Goal: Task Accomplishment & Management: Complete application form

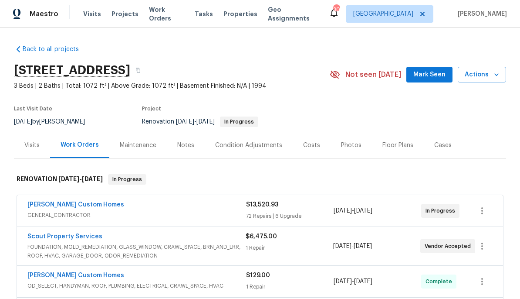
click at [63, 48] on link "Back to all projects" at bounding box center [56, 49] width 84 height 9
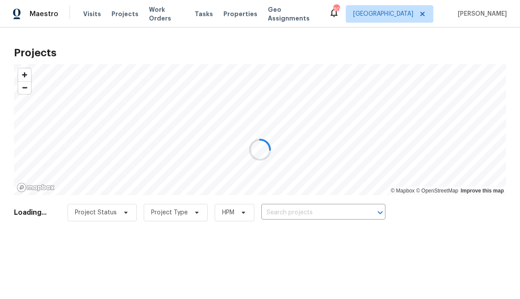
click at [332, 213] on div at bounding box center [260, 149] width 520 height 299
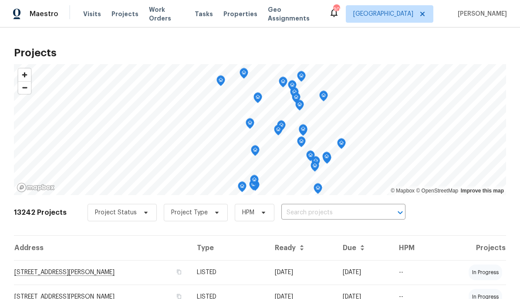
click at [322, 218] on input "text" at bounding box center [332, 213] width 100 height 14
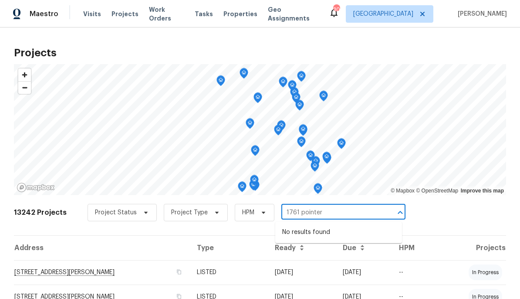
click at [353, 217] on input "1761 pointer" at bounding box center [332, 213] width 100 height 14
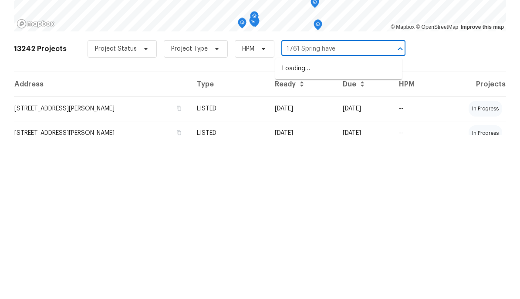
type input "1761 Spring haven"
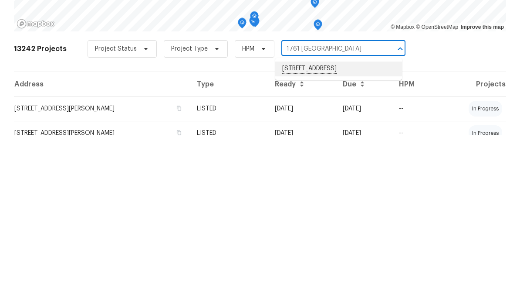
click at [339, 225] on li "[STREET_ADDRESS]" at bounding box center [338, 232] width 127 height 15
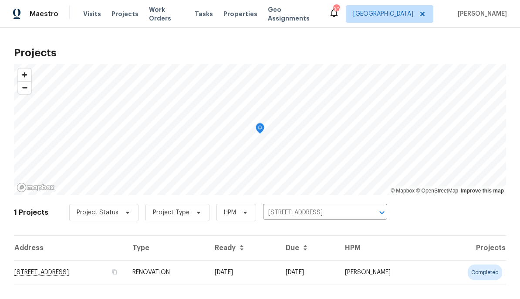
click at [99, 274] on td "[STREET_ADDRESS]" at bounding box center [70, 272] width 112 height 24
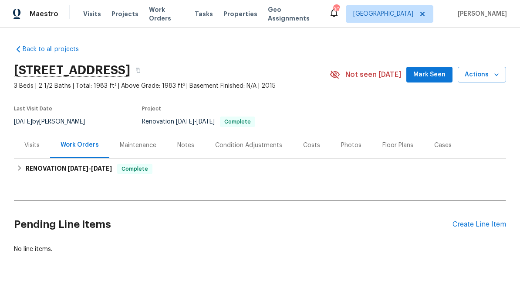
click at [34, 143] on div "Visits" at bounding box center [31, 145] width 15 height 9
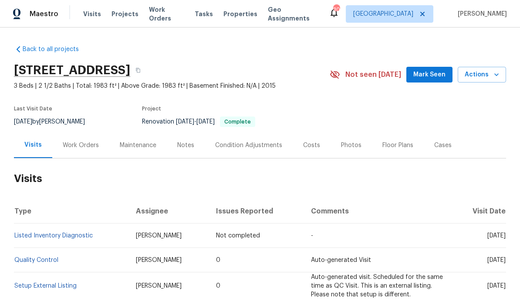
click at [78, 145] on div "Work Orders" at bounding box center [81, 145] width 36 height 9
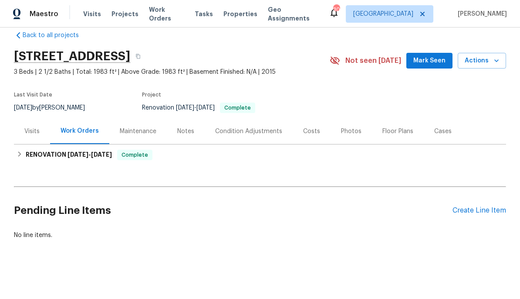
scroll to position [14, 0]
click at [484, 213] on div "Create Line Item" at bounding box center [480, 211] width 54 height 8
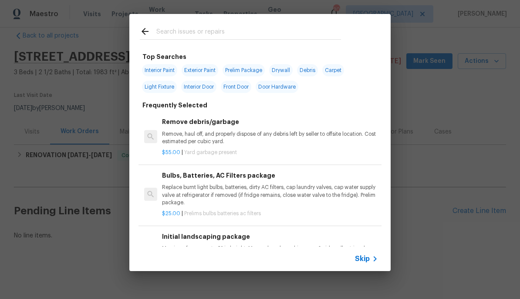
scroll to position [0, 0]
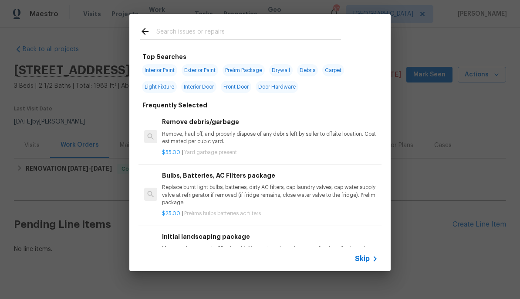
click at [68, 185] on div "Top Searches Interior Paint Exterior Paint Prelim Package Drywall Debris Carpet…" at bounding box center [260, 142] width 520 height 285
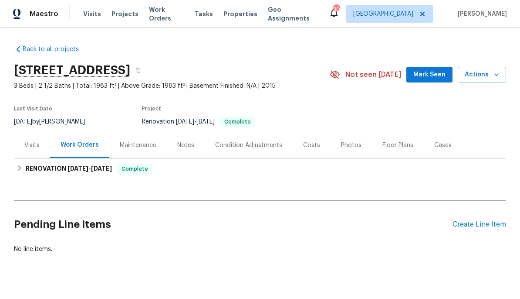
click at [468, 223] on div "Create Line Item" at bounding box center [480, 224] width 54 height 8
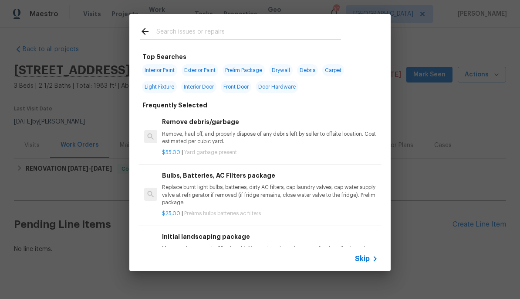
click at [366, 258] on span "Skip" at bounding box center [362, 258] width 15 height 9
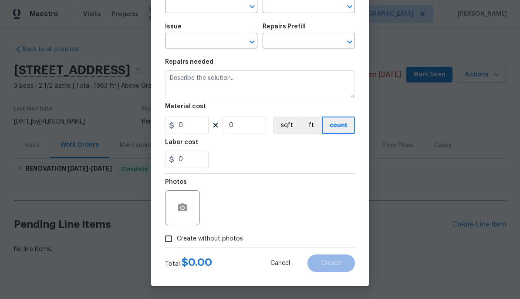
scroll to position [78, 0]
click at [181, 202] on button "button" at bounding box center [182, 207] width 21 height 21
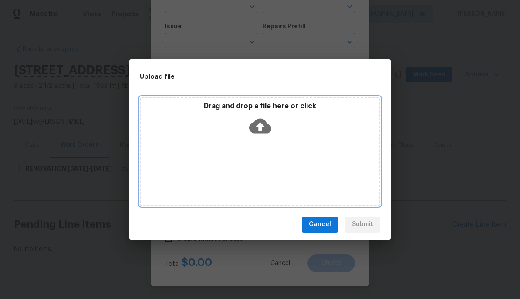
click at [267, 123] on icon at bounding box center [260, 125] width 22 height 15
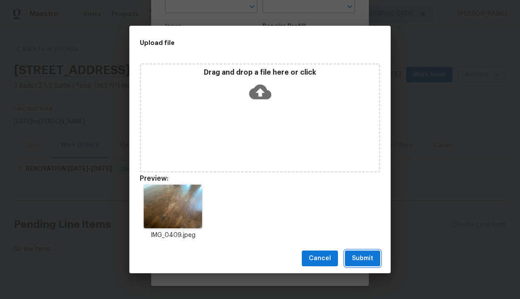
click at [368, 257] on span "Submit" at bounding box center [362, 258] width 21 height 11
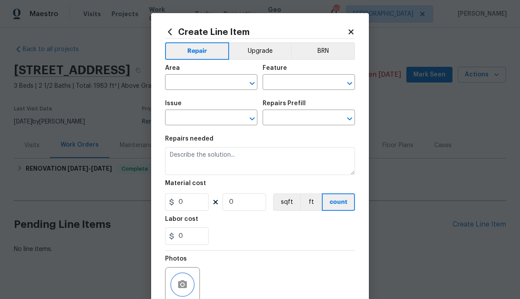
scroll to position [0, 0]
click at [193, 78] on input "text" at bounding box center [199, 83] width 68 height 14
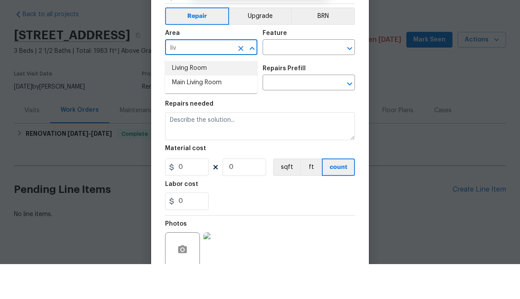
click at [190, 96] on li "Living Room" at bounding box center [211, 103] width 92 height 14
type input "Living Room"
click at [292, 76] on input "text" at bounding box center [297, 83] width 68 height 14
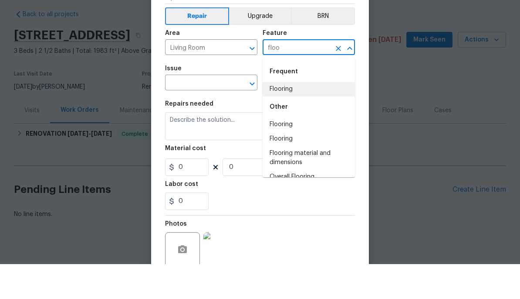
click at [291, 117] on li "Flooring" at bounding box center [309, 124] width 92 height 14
type input "Flooring"
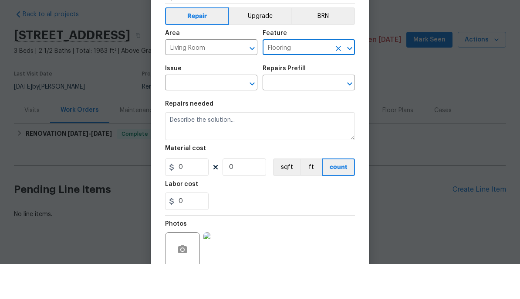
click at [252, 113] on icon "Open" at bounding box center [252, 118] width 10 height 10
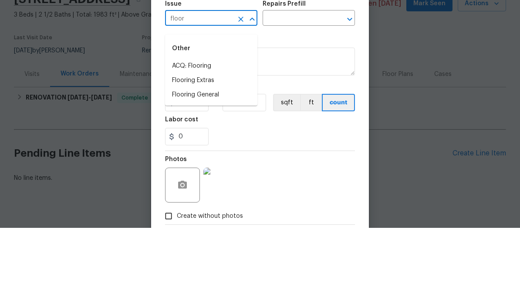
scroll to position [31, 0]
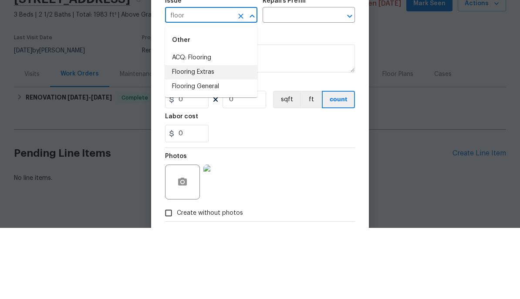
click at [208, 136] on li "Flooring Extras" at bounding box center [211, 143] width 92 height 14
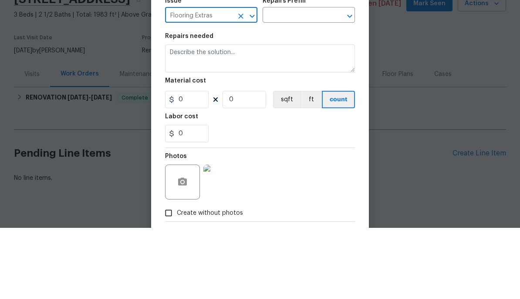
click at [252, 81] on button "Open" at bounding box center [252, 87] width 12 height 12
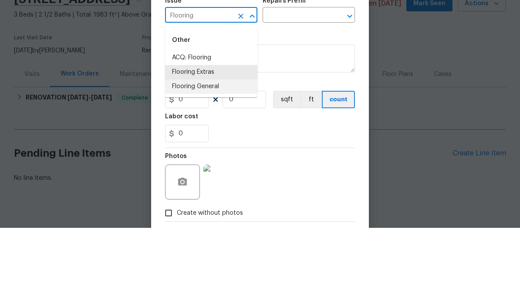
click at [196, 150] on li "Flooring General" at bounding box center [211, 157] width 92 height 14
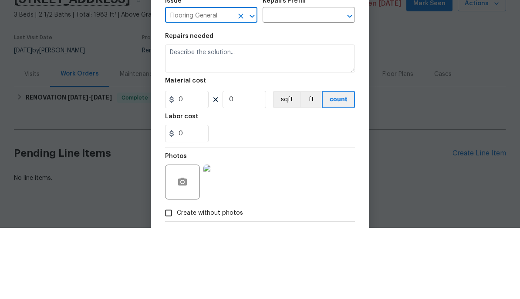
click at [343, 83] on icon "Clear" at bounding box center [338, 87] width 9 height 9
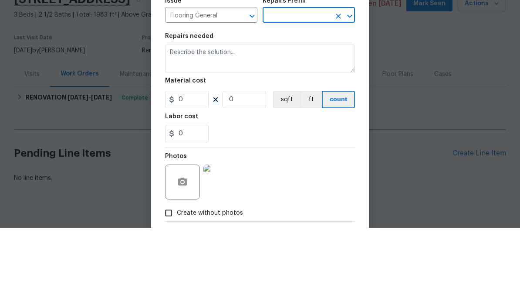
click at [350, 82] on icon "Open" at bounding box center [350, 87] width 10 height 10
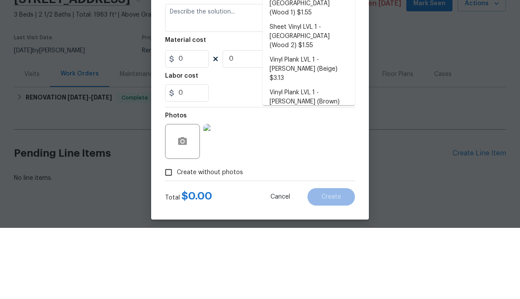
scroll to position [146, 0]
click at [231, 144] on div "Labor cost" at bounding box center [260, 149] width 190 height 11
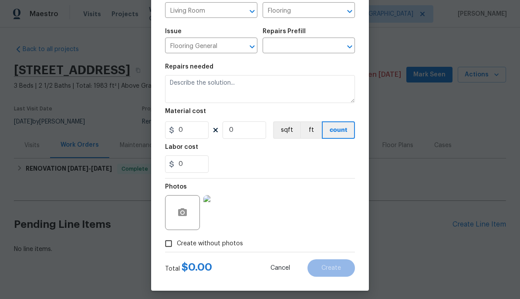
click at [249, 43] on icon "Open" at bounding box center [252, 46] width 10 height 10
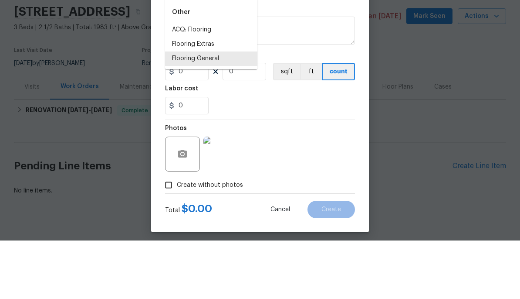
click at [193, 95] on li "Flooring Extras" at bounding box center [211, 102] width 92 height 14
type input "Flooring Extras"
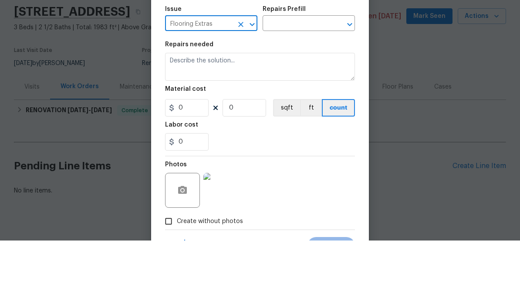
scroll to position [23, 0]
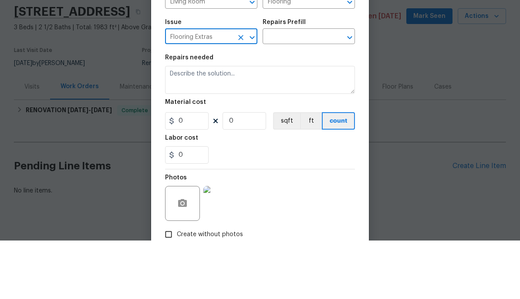
click at [345, 91] on icon "Open" at bounding box center [350, 96] width 10 height 10
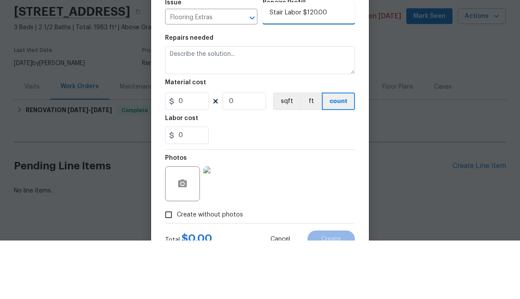
scroll to position [35, 0]
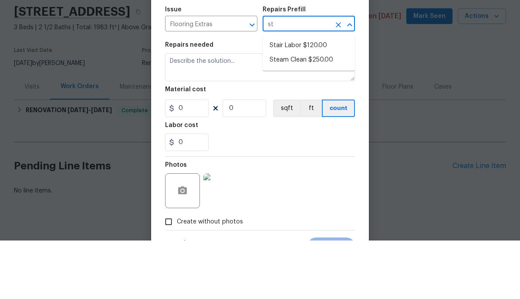
type input "s"
click at [287, 97] on li "Flooring Repair $1.00" at bounding box center [309, 104] width 92 height 14
type input "Flooring Repair $1.00"
type input "Overall Flooring"
type textarea "(Please use this pre-fill to detail your Flooring repairs)"
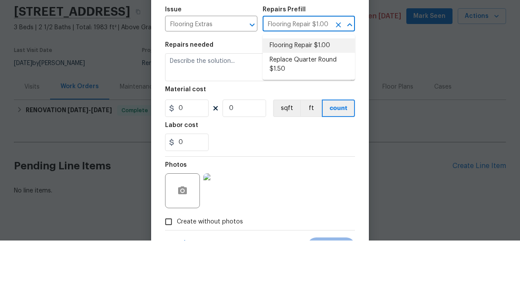
type input "1"
type input "Flooring Repair $1.00"
type input "1"
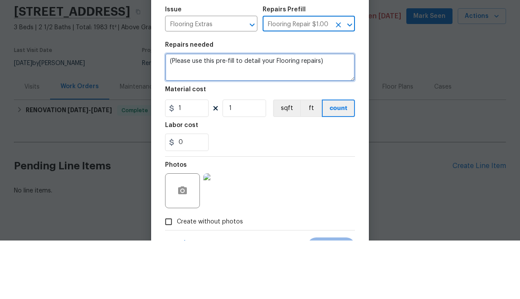
click at [211, 112] on textarea "(Please use this pre-fill to detail your Flooring repairs)" at bounding box center [260, 126] width 190 height 28
click at [212, 112] on textarea "(Please use this pre-fill to detail your Flooring repairs)" at bounding box center [260, 126] width 190 height 28
click at [216, 112] on textarea "(Please use this pre-fill to detail your Flooring repairs)" at bounding box center [260, 126] width 190 height 28
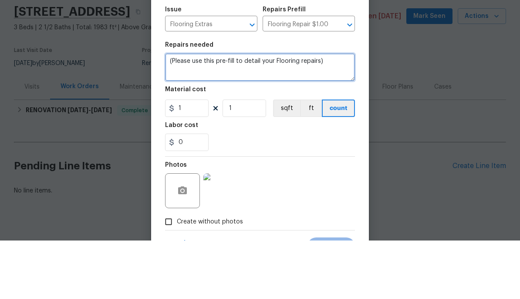
click at [216, 112] on textarea "(Please use this pre-fill to detail your Flooring repairs)" at bounding box center [260, 126] width 190 height 28
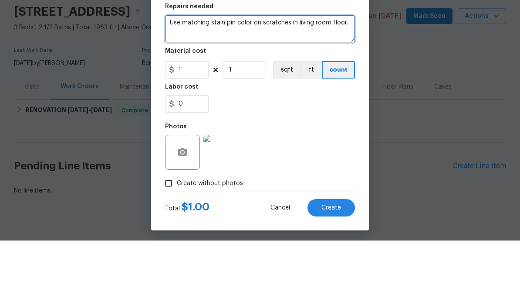
scroll to position [76, 0]
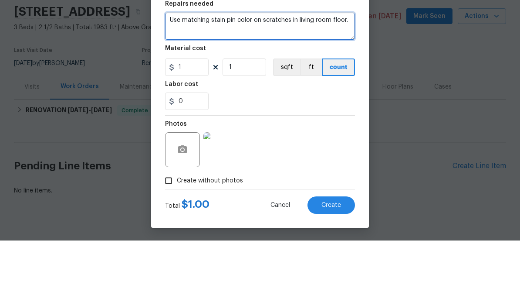
type textarea "Use matching stain pin color on scratches in living room floor."
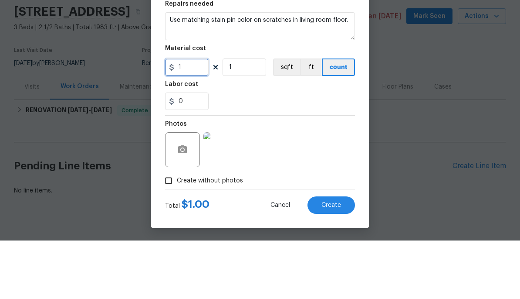
click at [189, 117] on input "1" at bounding box center [187, 125] width 44 height 17
click at [196, 117] on input "1" at bounding box center [187, 125] width 44 height 17
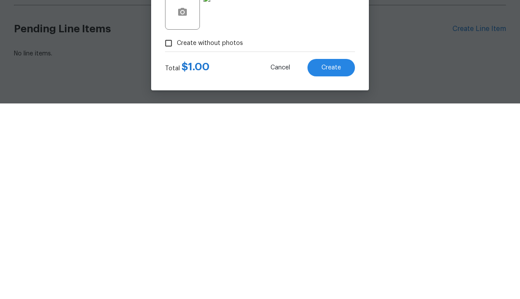
scroll to position [78, 0]
type input "20"
click at [286, 173] on div "Photos" at bounding box center [260, 201] width 190 height 57
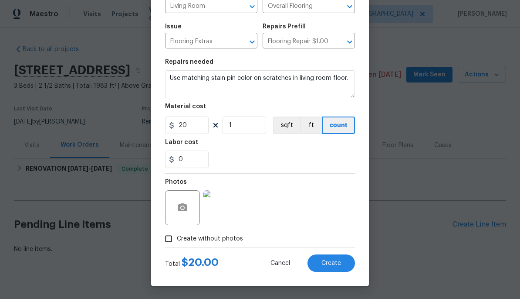
click at [320, 263] on button "Create" at bounding box center [332, 262] width 48 height 17
type input "0"
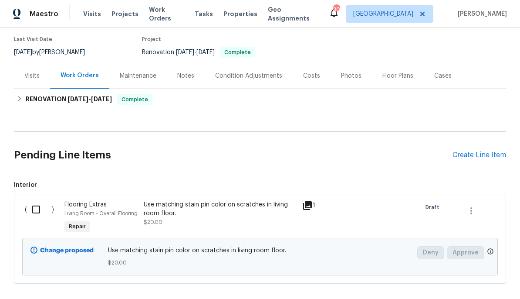
scroll to position [71, 0]
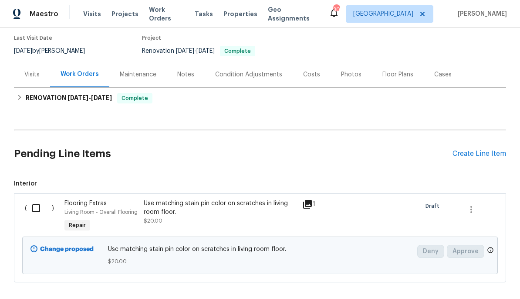
click at [39, 201] on input "checkbox" at bounding box center [39, 208] width 25 height 18
checkbox input "true"
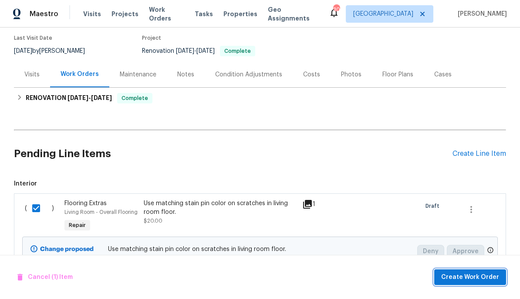
click at [456, 277] on span "Create Work Order" at bounding box center [470, 277] width 58 height 11
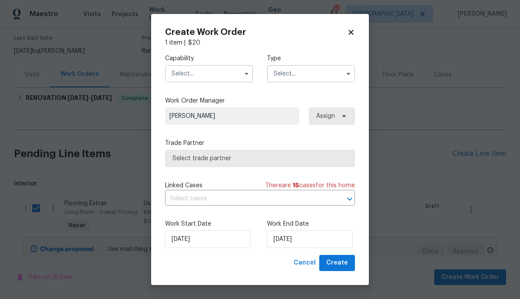
click at [203, 68] on input "text" at bounding box center [209, 73] width 88 height 17
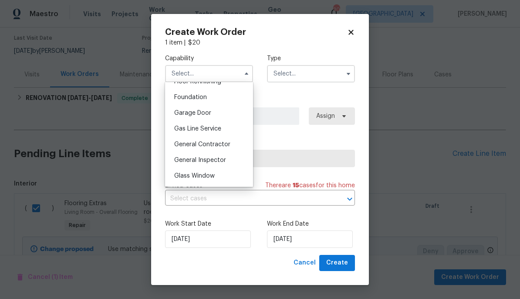
scroll to position [373, 0]
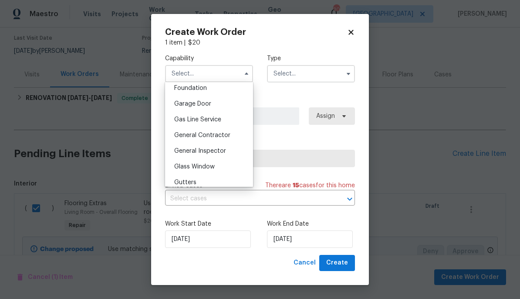
click at [213, 137] on span "General Contractor" at bounding box center [202, 135] width 56 height 6
type input "General Contractor"
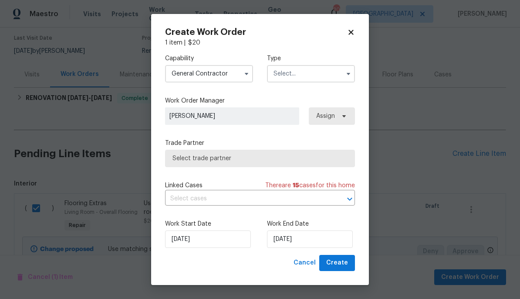
click at [300, 68] on input "text" at bounding box center [311, 73] width 88 height 17
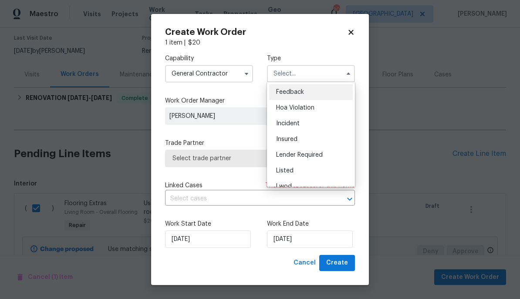
scroll to position [0, 0]
click at [285, 168] on span "Listed" at bounding box center [284, 170] width 17 height 6
type input "Listed"
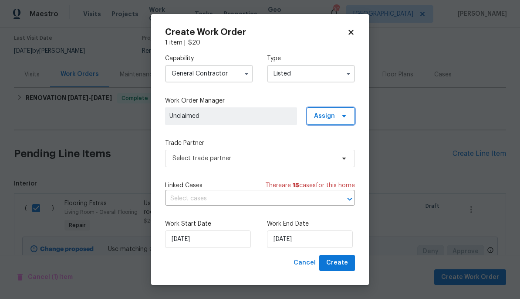
click at [338, 114] on span "Assign" at bounding box center [331, 115] width 48 height 17
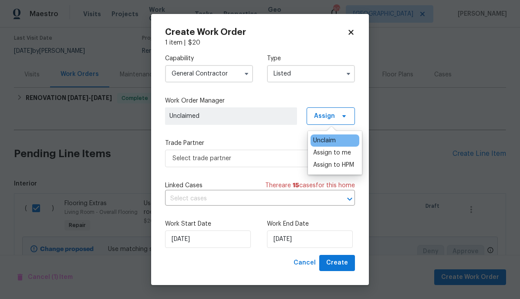
click at [329, 167] on div "Assign to HPM" at bounding box center [333, 164] width 41 height 9
click at [327, 152] on div "Assign to me" at bounding box center [332, 152] width 38 height 9
click at [273, 134] on div "Capability General Contractor Type Listed Work Order Manager Carmen Childs Assi…" at bounding box center [260, 150] width 190 height 207
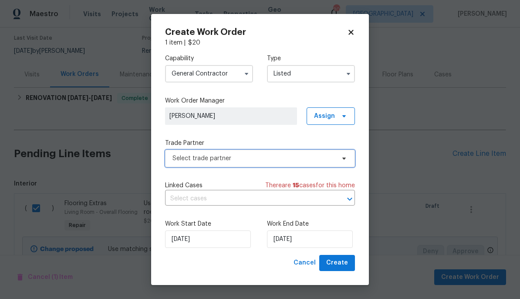
click at [256, 155] on span "Select trade partner" at bounding box center [254, 158] width 163 height 9
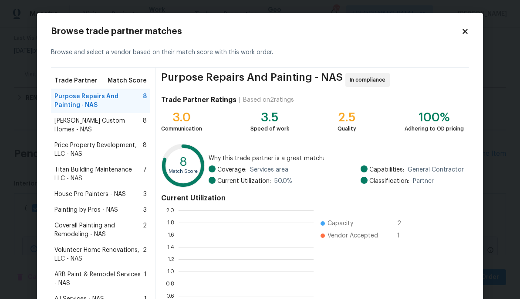
scroll to position [122, 135]
click at [67, 116] on span "Rappa Custom Homes - NAS" at bounding box center [98, 124] width 88 height 17
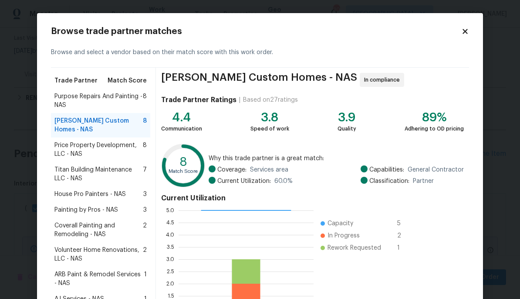
click at [65, 143] on span "Price Property Development, LLC - NAS" at bounding box center [98, 149] width 88 height 17
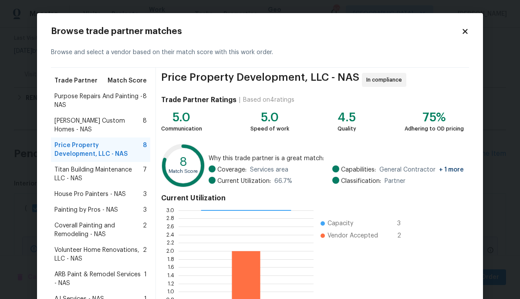
click at [58, 190] on span "House Pro Painters - NAS" at bounding box center [89, 194] width 71 height 9
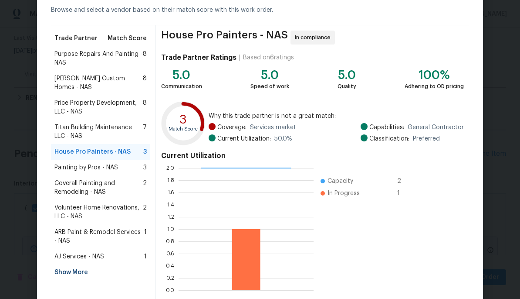
scroll to position [34, 0]
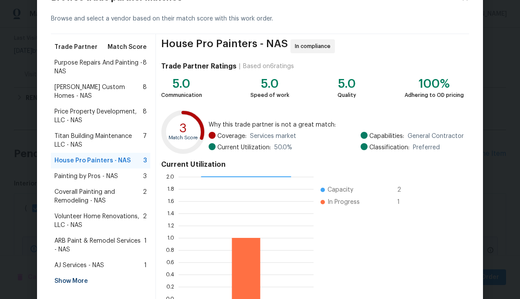
click at [106, 65] on span "Purpose Repairs And Painting - NAS" at bounding box center [98, 66] width 88 height 17
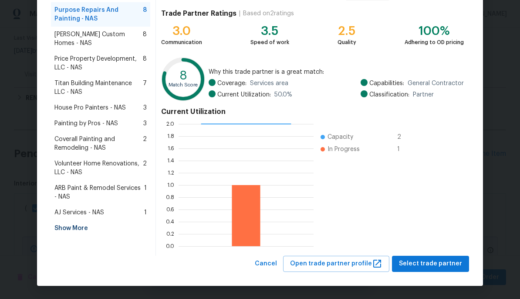
scroll to position [86, 0]
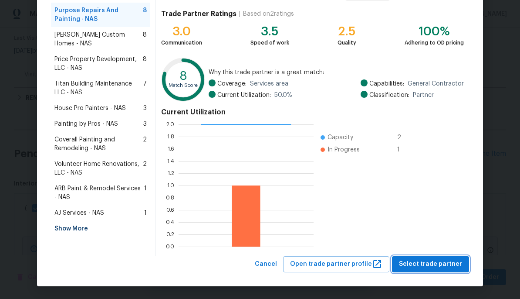
click at [444, 263] on span "Select trade partner" at bounding box center [430, 263] width 63 height 11
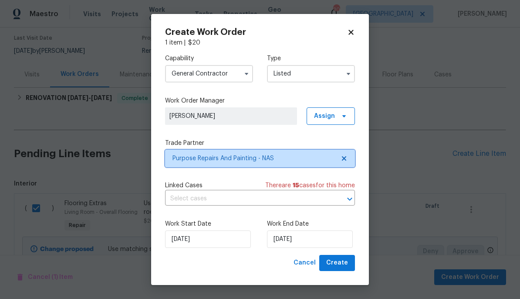
scroll to position [0, 0]
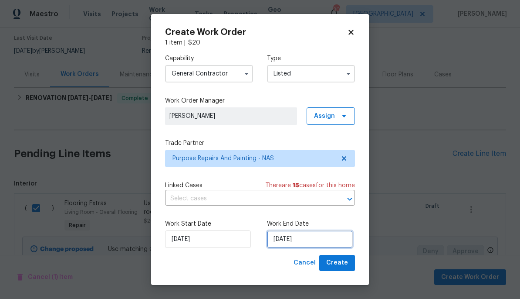
click at [302, 245] on input "[DATE]" at bounding box center [310, 238] width 86 height 17
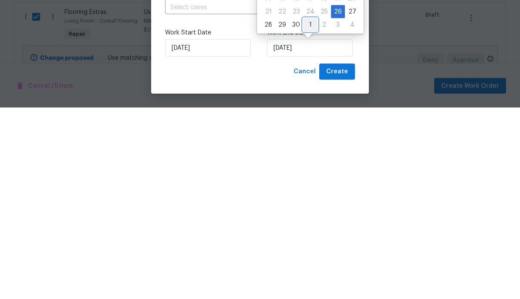
click at [312, 210] on div "1" at bounding box center [310, 216] width 14 height 12
type input "10/1/2025"
select select "9"
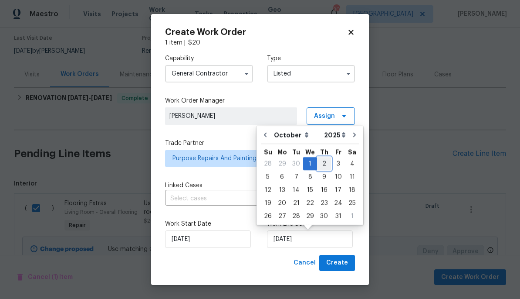
click at [324, 163] on div "2" at bounding box center [324, 163] width 14 height 12
type input "[DATE]"
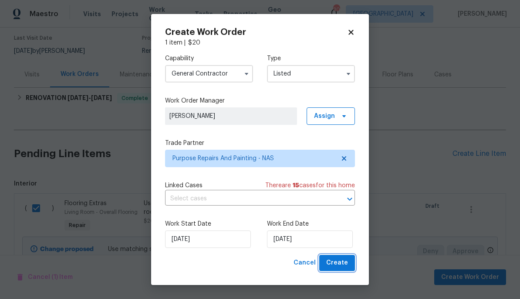
click at [346, 260] on span "Create" at bounding box center [337, 262] width 22 height 11
checkbox input "false"
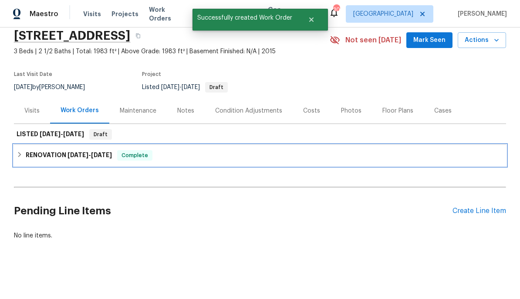
click at [95, 158] on h6 "RENOVATION 5/12/25 - 5/19/25" at bounding box center [69, 155] width 86 height 10
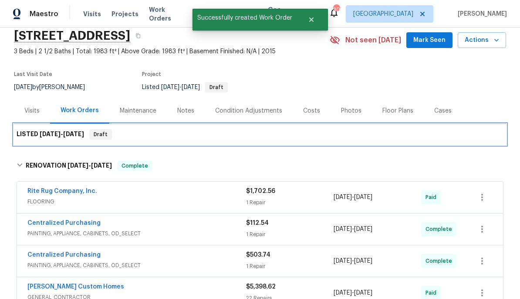
click at [179, 135] on div "LISTED 9/26/25 - 10/2/25 Draft" at bounding box center [260, 134] width 487 height 10
click at [187, 134] on div "LISTED 9/26/25 - 10/2/25 Draft" at bounding box center [260, 134] width 487 height 10
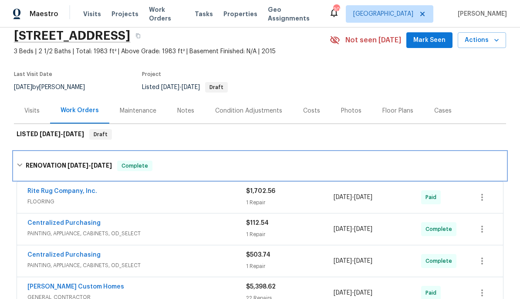
click at [184, 175] on div "RENOVATION 5/12/25 - 5/19/25 Complete" at bounding box center [260, 166] width 492 height 28
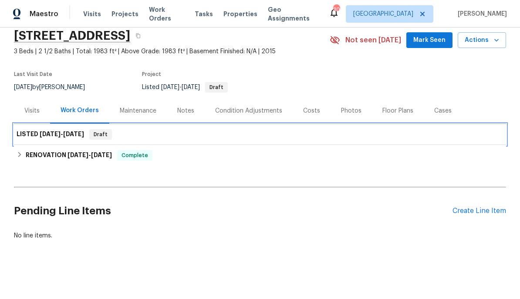
click at [62, 134] on span "9/26/25 - 10/2/25" at bounding box center [62, 134] width 44 height 6
click at [170, 138] on div "LISTED 9/26/25 - 10/2/25 Draft" at bounding box center [260, 134] width 487 height 10
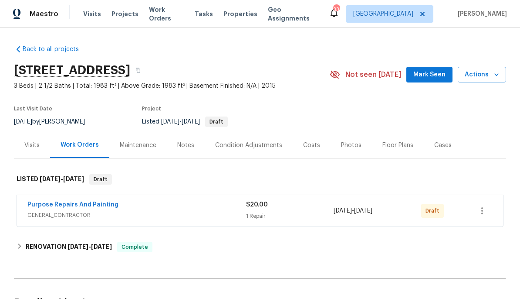
click at [162, 211] on span "GENERAL_CONTRACTOR" at bounding box center [136, 214] width 219 height 9
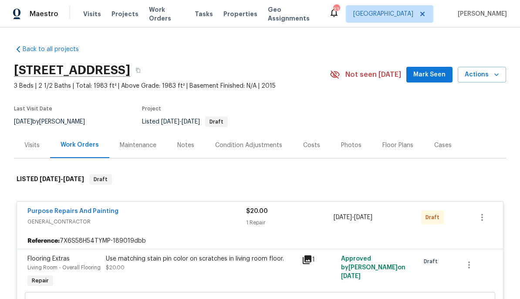
click at [86, 210] on link "Purpose Repairs And Painting" at bounding box center [72, 211] width 91 height 6
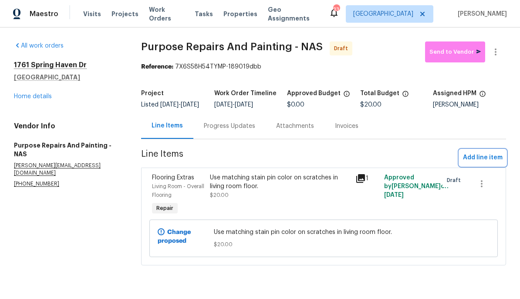
click at [487, 162] on span "Add line item" at bounding box center [483, 157] width 40 height 11
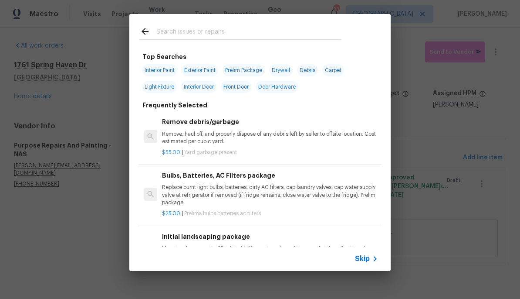
click at [271, 32] on input "text" at bounding box center [248, 32] width 185 height 13
type input "Water heater"
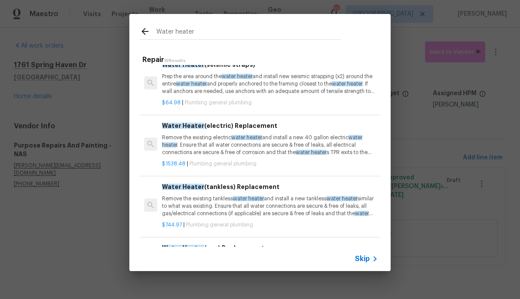
scroll to position [74, 0]
click at [323, 154] on p "Remove the existing electric water heater and install a new 40 gallon electric …" at bounding box center [270, 144] width 216 height 22
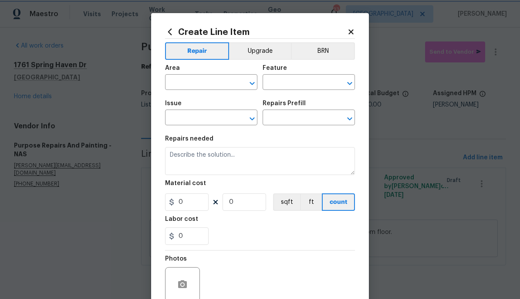
type input "Plumbing"
type input "General Plumbing"
type input "Water Heater (electric) Replacement $1,538.48"
type textarea "Remove the existing electric water heater and install a new 40 gallon electric …"
type input "1538.48"
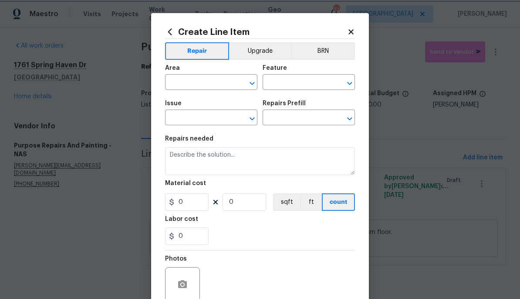
type input "1"
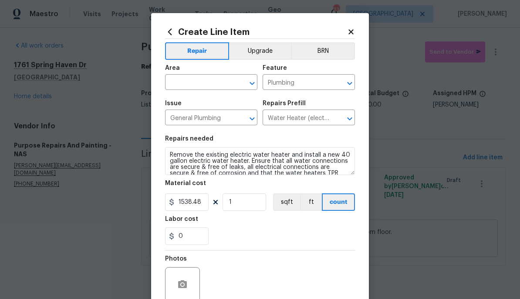
click at [198, 81] on input "text" at bounding box center [199, 83] width 68 height 14
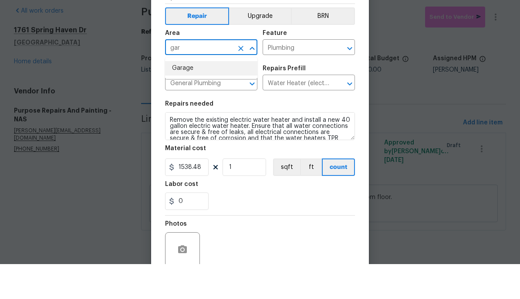
click at [224, 96] on li "Garage" at bounding box center [211, 103] width 92 height 14
type input "Garage"
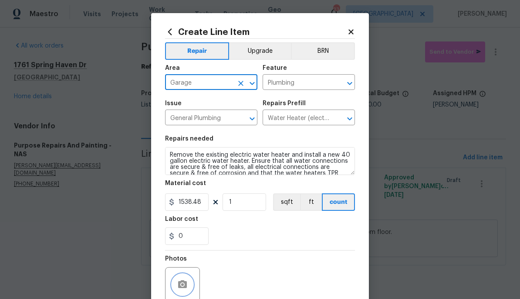
click at [187, 286] on icon "button" at bounding box center [182, 284] width 10 height 10
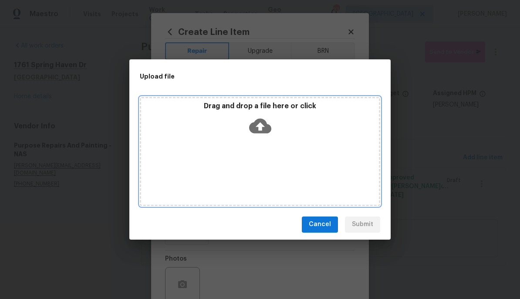
click at [269, 132] on icon at bounding box center [260, 125] width 22 height 15
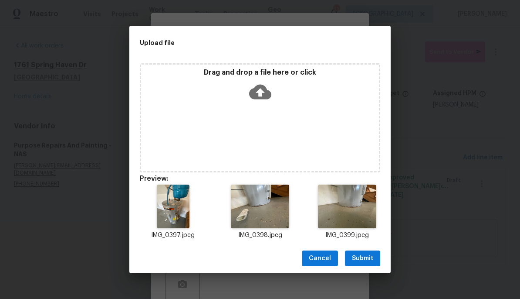
click at [365, 258] on span "Submit" at bounding box center [362, 258] width 21 height 11
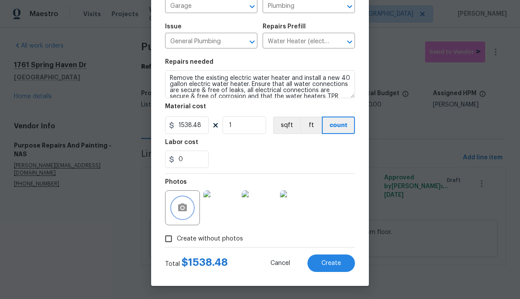
scroll to position [0, 0]
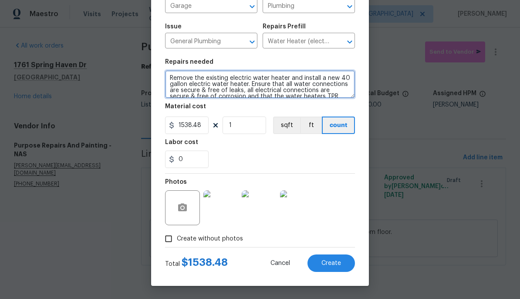
click at [178, 75] on textarea "Remove the existing electric water heater and install a new 40 gallon electric …" at bounding box center [260, 84] width 190 height 28
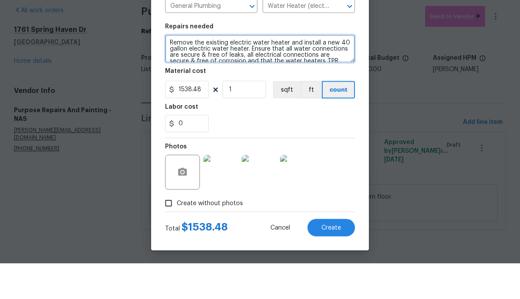
click at [170, 70] on textarea "Remove the existing electric water heater and install a new 40 gallon electric …" at bounding box center [260, 84] width 190 height 28
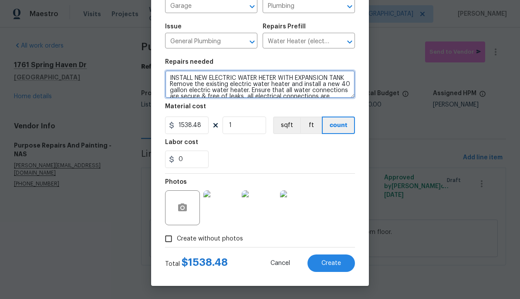
type textarea "INSTALL NEW ELECTRIC WATER HETER WITH EXPANSION TANK Remove the existing electr…"
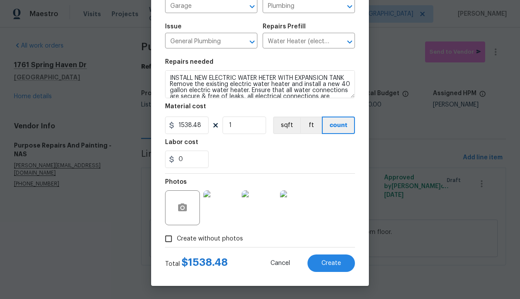
click at [333, 265] on span "Create" at bounding box center [332, 263] width 20 height 7
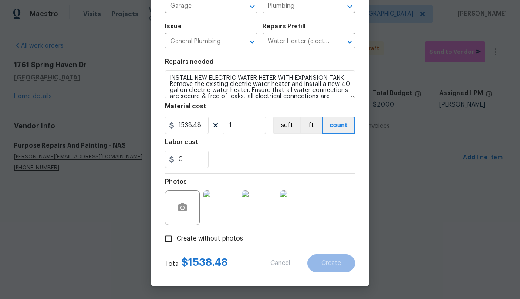
type input "0"
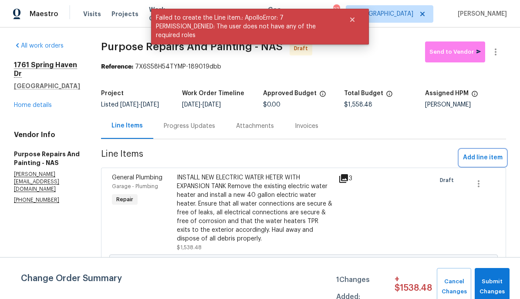
click at [495, 163] on span "Add line item" at bounding box center [483, 157] width 40 height 11
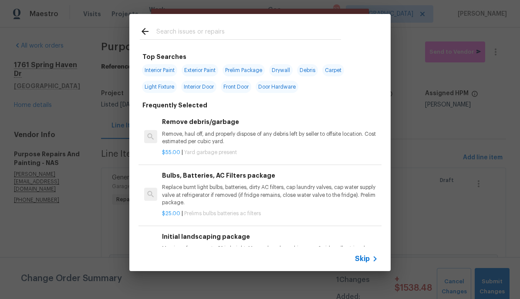
click at [302, 36] on input "text" at bounding box center [248, 32] width 185 height 13
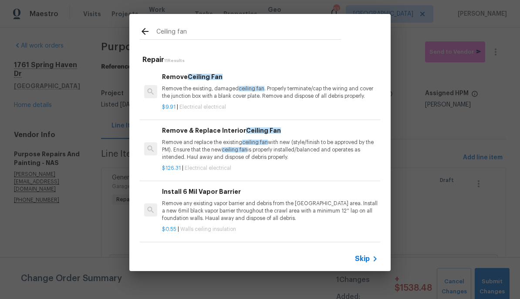
click at [239, 37] on input "Ceiling fan" at bounding box center [248, 32] width 185 height 13
type input "C"
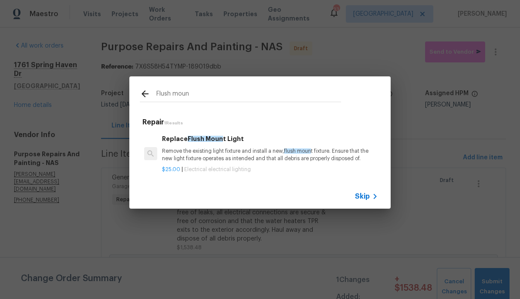
type input "Flush mount"
click at [227, 138] on h6 "Replace Flush Mount Light" at bounding box center [270, 139] width 216 height 10
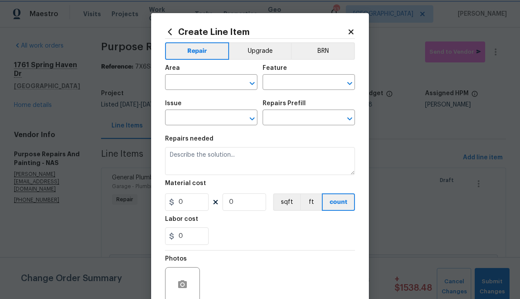
type input "Electrical Lighting"
type input "Replace Flush Mount Light $25.00"
type textarea "Remove the existing light fixture and install a new, flush mount fixture. Ensur…"
type input "25"
type input "1"
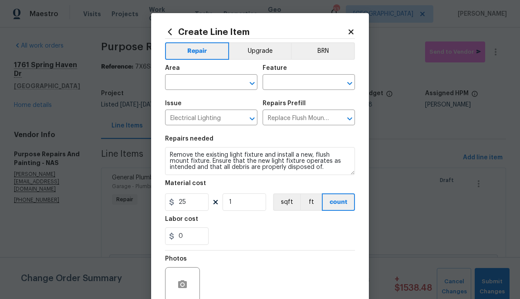
click at [208, 77] on input "text" at bounding box center [199, 83] width 68 height 14
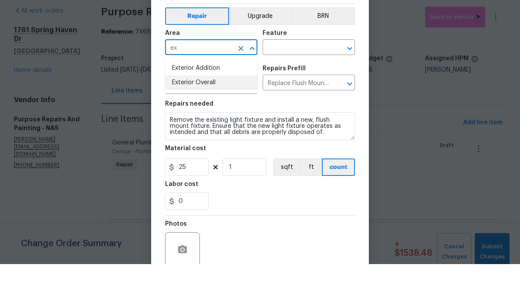
click at [233, 110] on li "Exterior Overall" at bounding box center [211, 117] width 92 height 14
type input "Exterior Overall"
click at [311, 76] on input "text" at bounding box center [297, 83] width 68 height 14
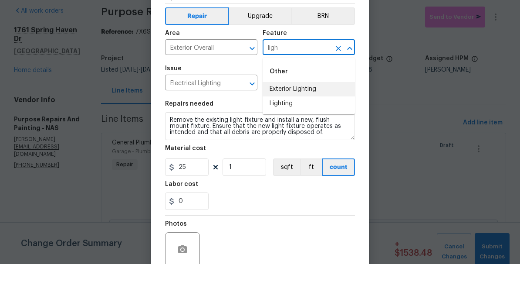
click at [329, 117] on li "Exterior Lighting" at bounding box center [309, 124] width 92 height 14
type input "Exterior Lighting"
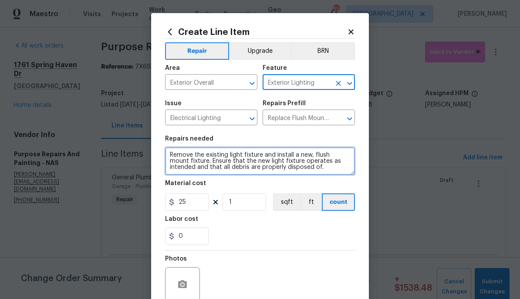
click at [172, 156] on textarea "Remove the existing light fixture and install a new, flush mount fixture. Ensur…" at bounding box center [260, 161] width 190 height 28
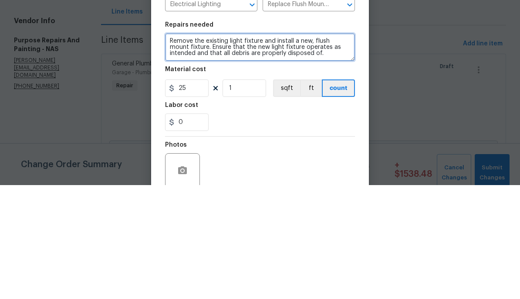
click at [184, 147] on textarea "Remove the existing light fixture and install a new, flush mount fixture. Ensur…" at bounding box center [260, 161] width 190 height 28
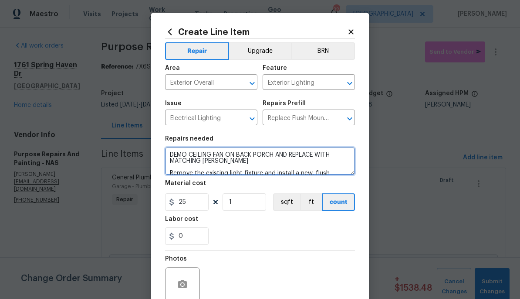
type textarea "DEMO CEILING FAN ON BACK PORCH AND REPLACE WITH MATCHING [PERSON_NAME] Remove t…"
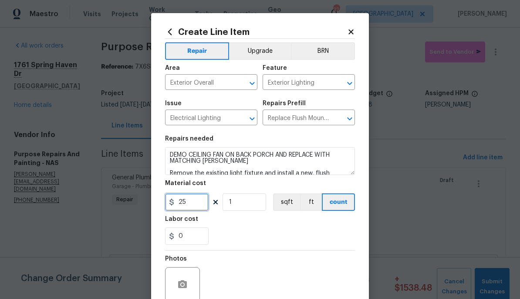
click at [183, 205] on input "25" at bounding box center [187, 201] width 44 height 17
click at [207, 205] on input "45" at bounding box center [187, 201] width 44 height 17
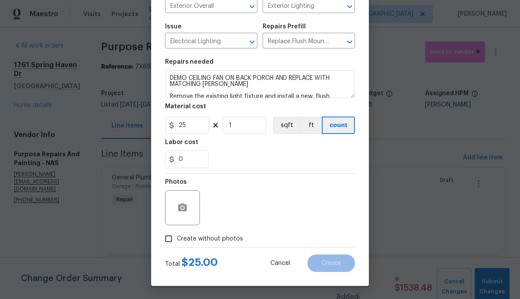
scroll to position [78, 0]
type input "25"
click at [191, 208] on button "button" at bounding box center [182, 207] width 21 height 21
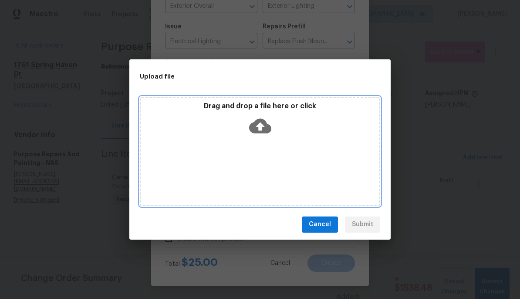
click at [266, 128] on icon at bounding box center [260, 125] width 22 height 15
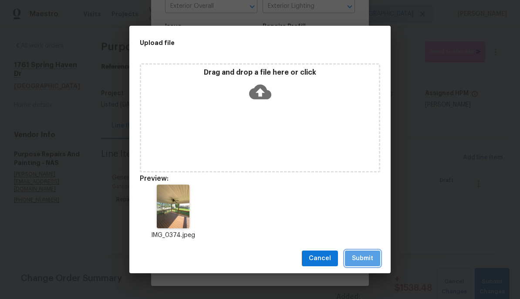
click at [368, 255] on span "Submit" at bounding box center [362, 258] width 21 height 11
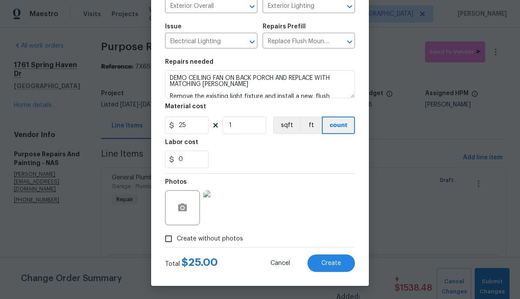
click at [332, 265] on span "Create" at bounding box center [332, 263] width 20 height 7
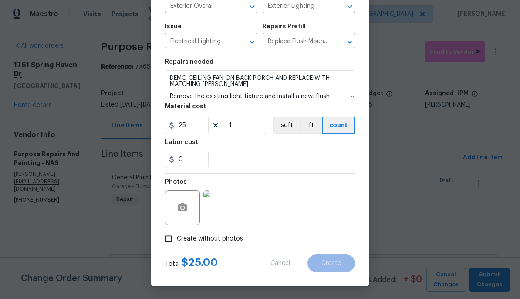
type input "0"
